Goal: Find specific page/section: Find specific page/section

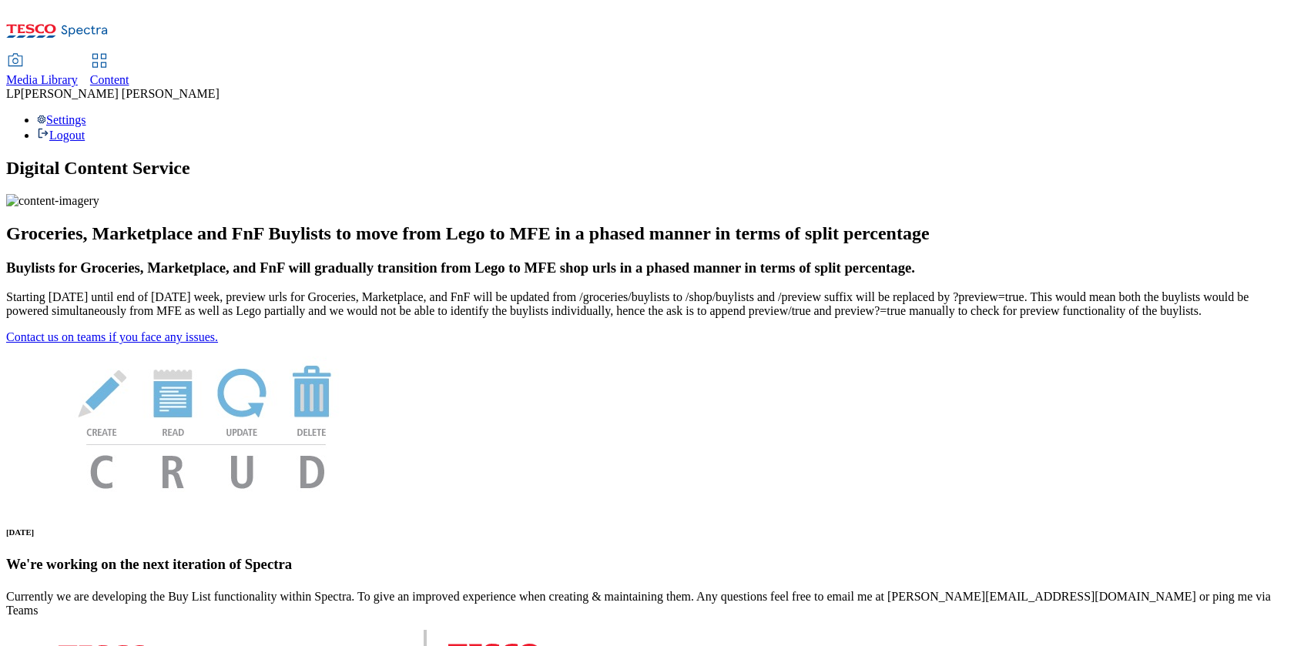
click at [78, 73] on span "Media Library" at bounding box center [42, 79] width 72 height 13
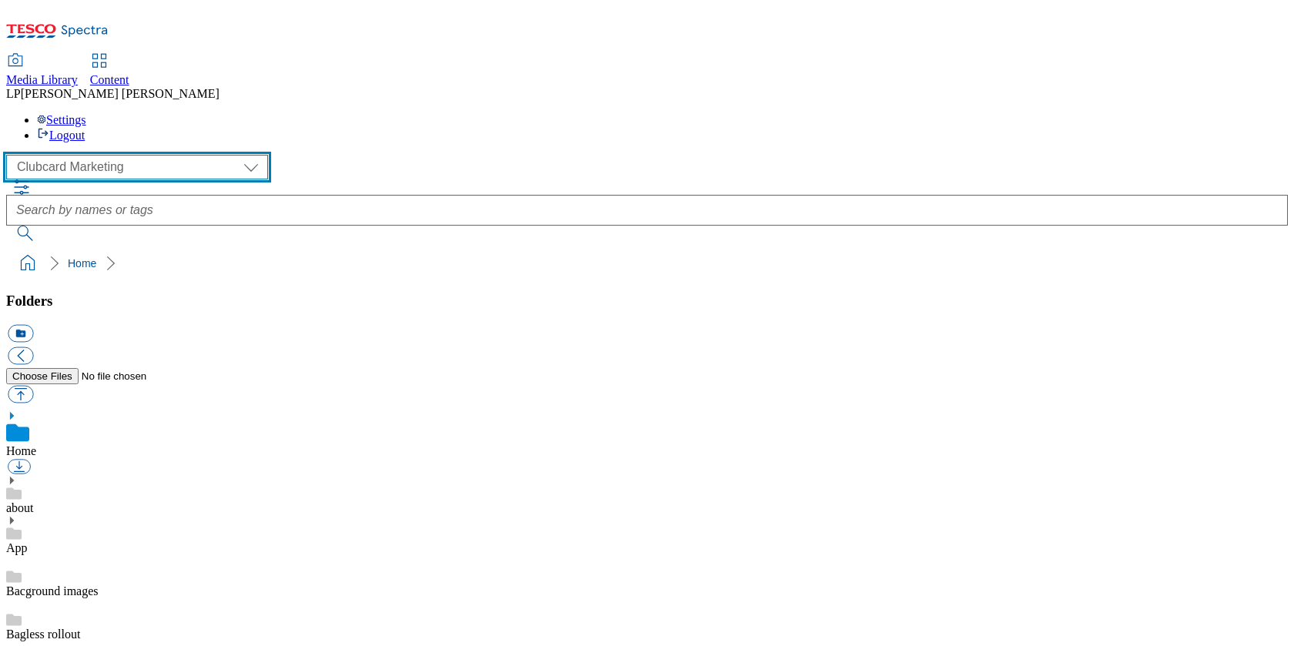
click at [126, 155] on select "Clubcard Marketing Demo Dotcom UK Emails GHS Marketing UK GHS Product UK GHS RO…" at bounding box center [137, 167] width 262 height 25
select select "flare-ghs-roi"
click at [10, 155] on select "Clubcard Marketing Demo Dotcom UK Emails GHS Marketing UK GHS Product UK GHS RO…" at bounding box center [137, 167] width 262 height 25
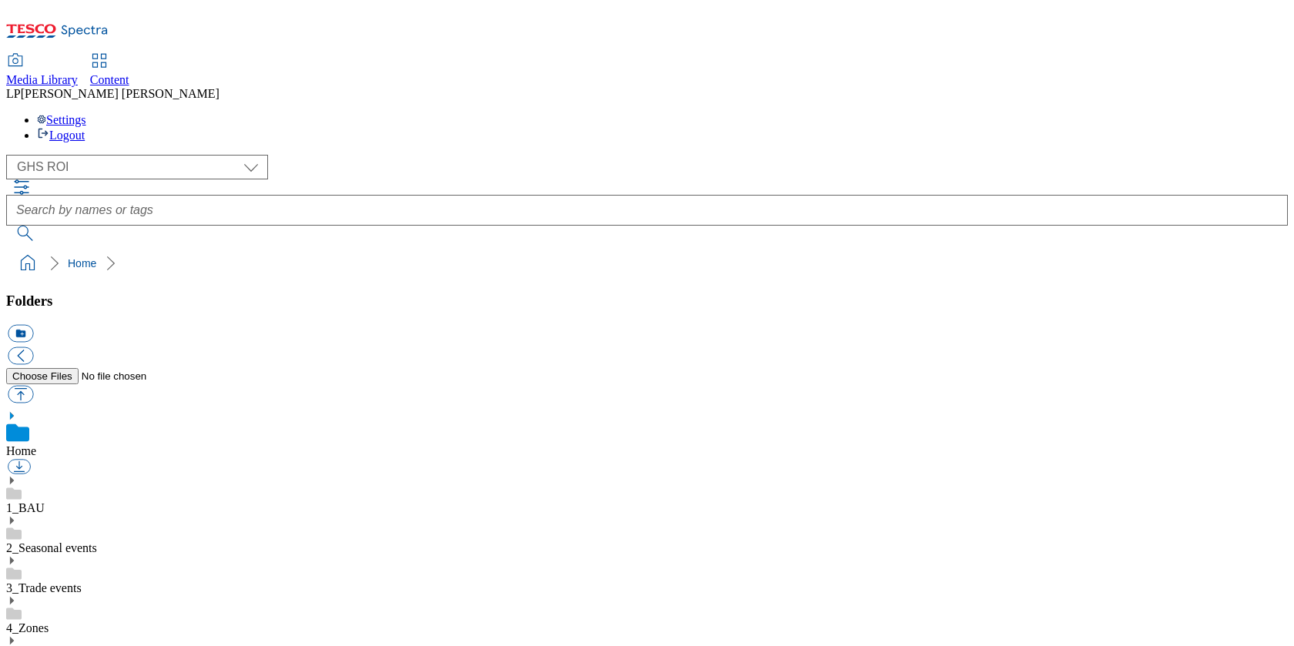
click at [17, 475] on icon at bounding box center [11, 480] width 11 height 11
click at [14, 637] on use at bounding box center [12, 641] width 4 height 8
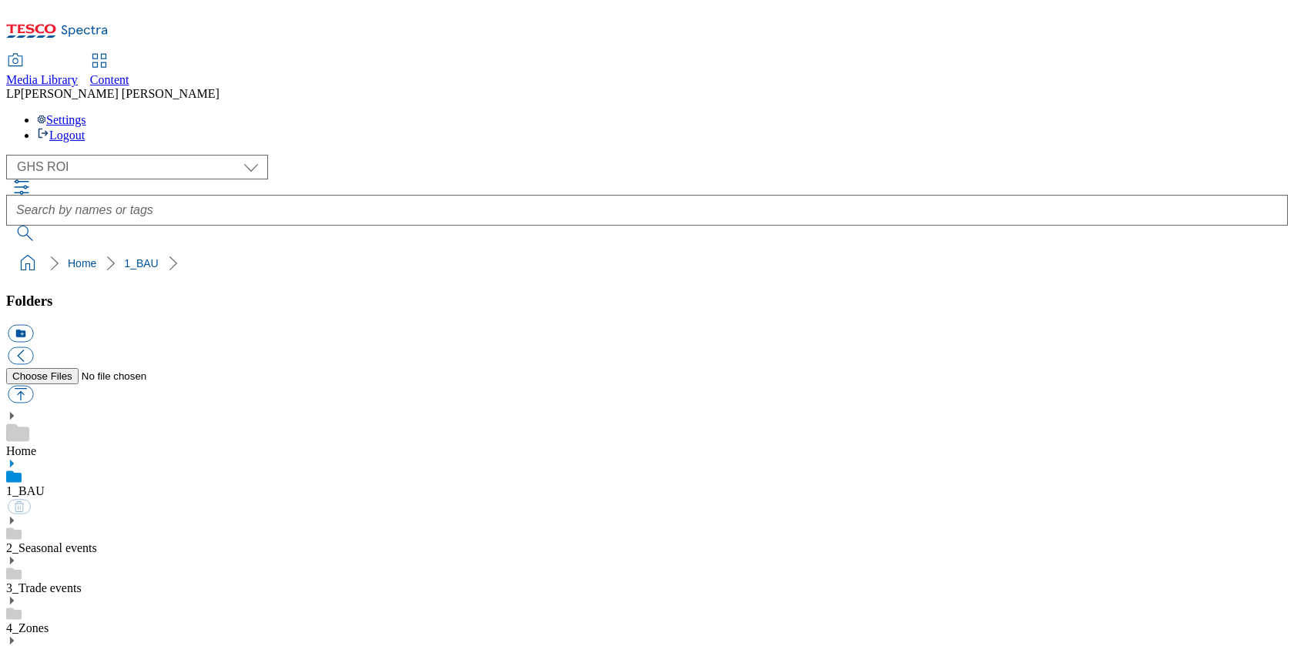
select select "flare-ghs-roi"
